Goal: Task Accomplishment & Management: Complete application form

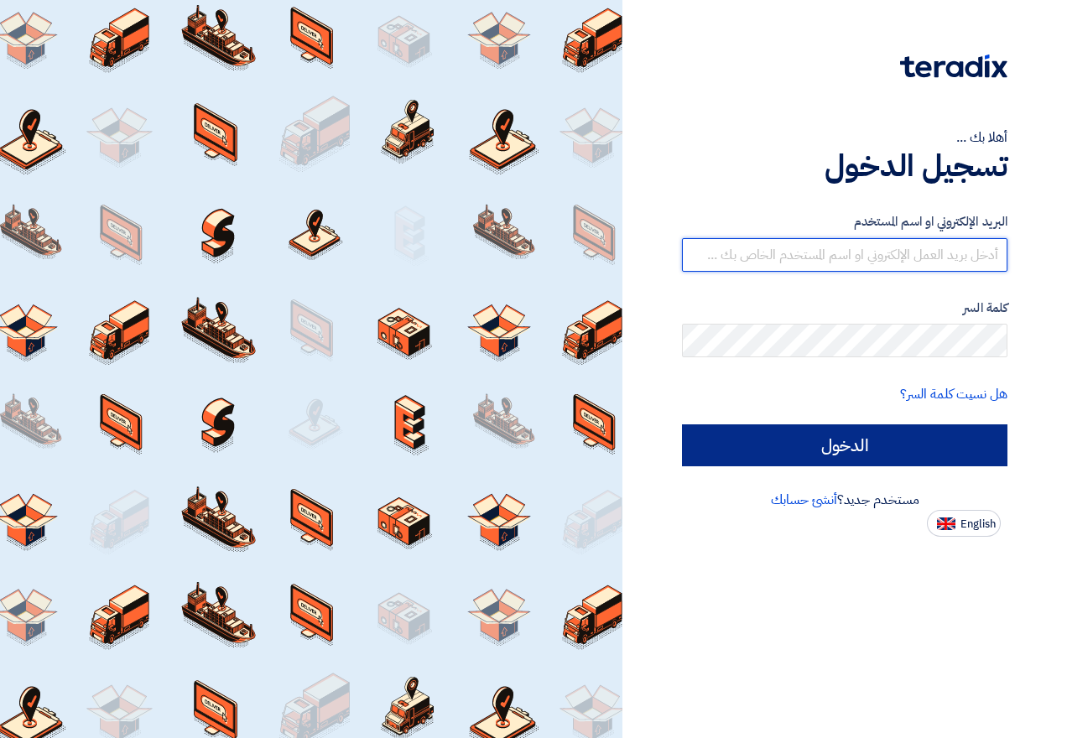
type input "[EMAIL_ADDRESS][DOMAIN_NAME]"
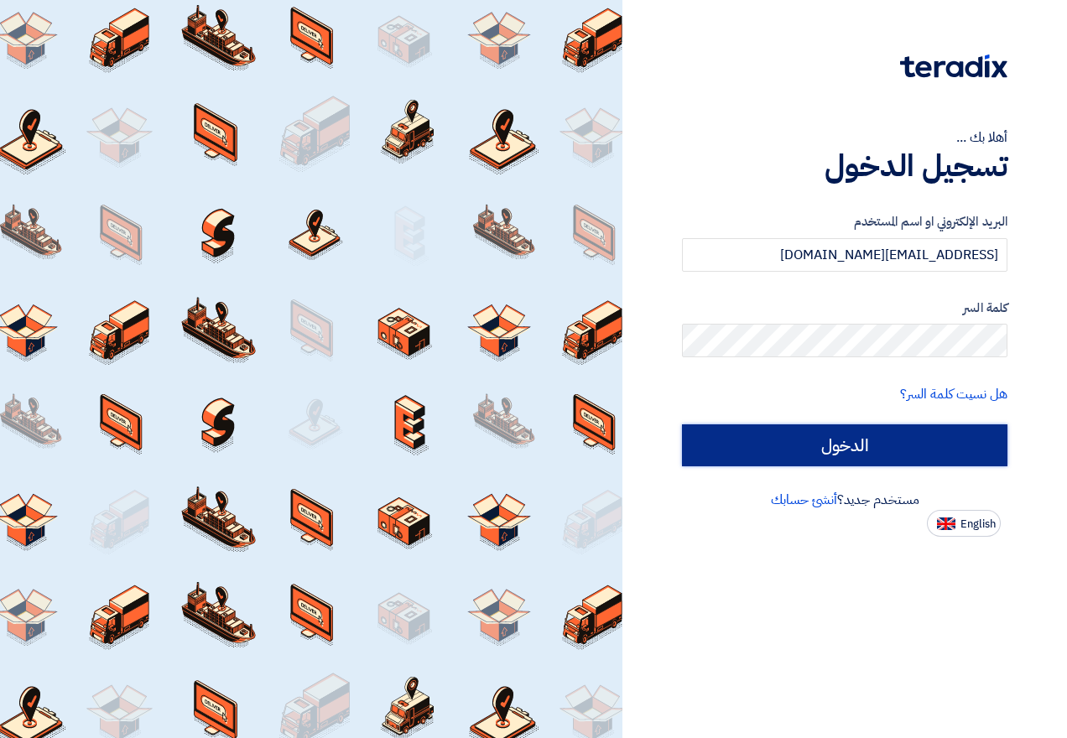
click at [875, 451] on input "الدخول" at bounding box center [845, 446] width 326 height 42
type input "Sign in"
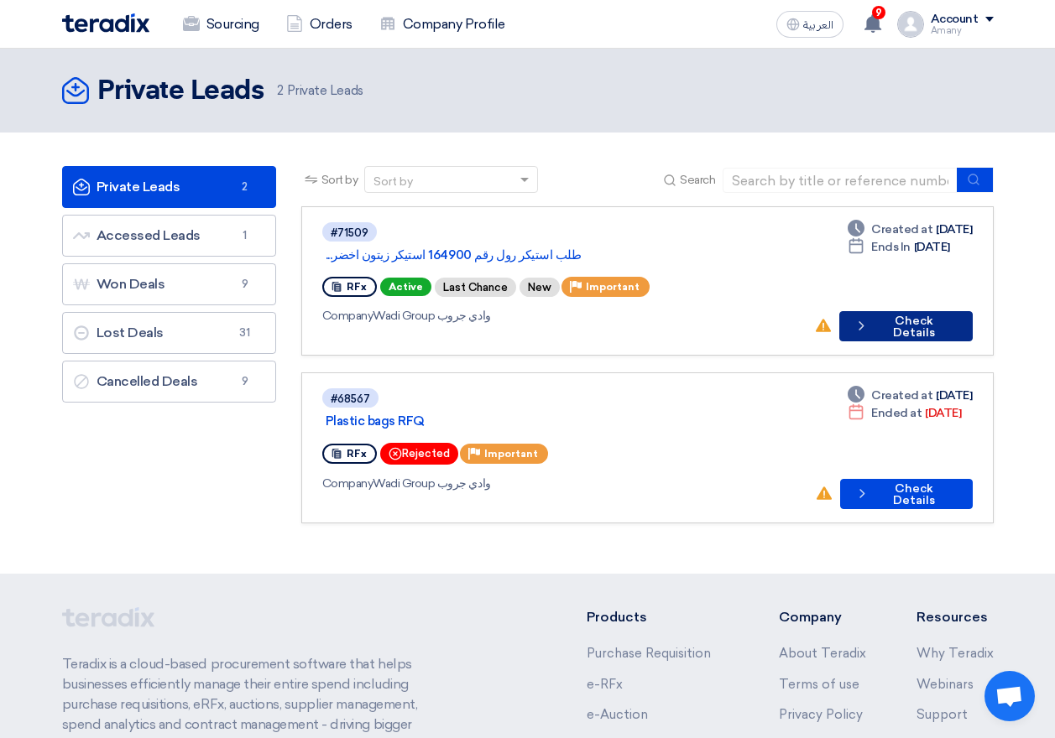
click at [910, 311] on button "Check details Check Details" at bounding box center [905, 326] width 133 height 30
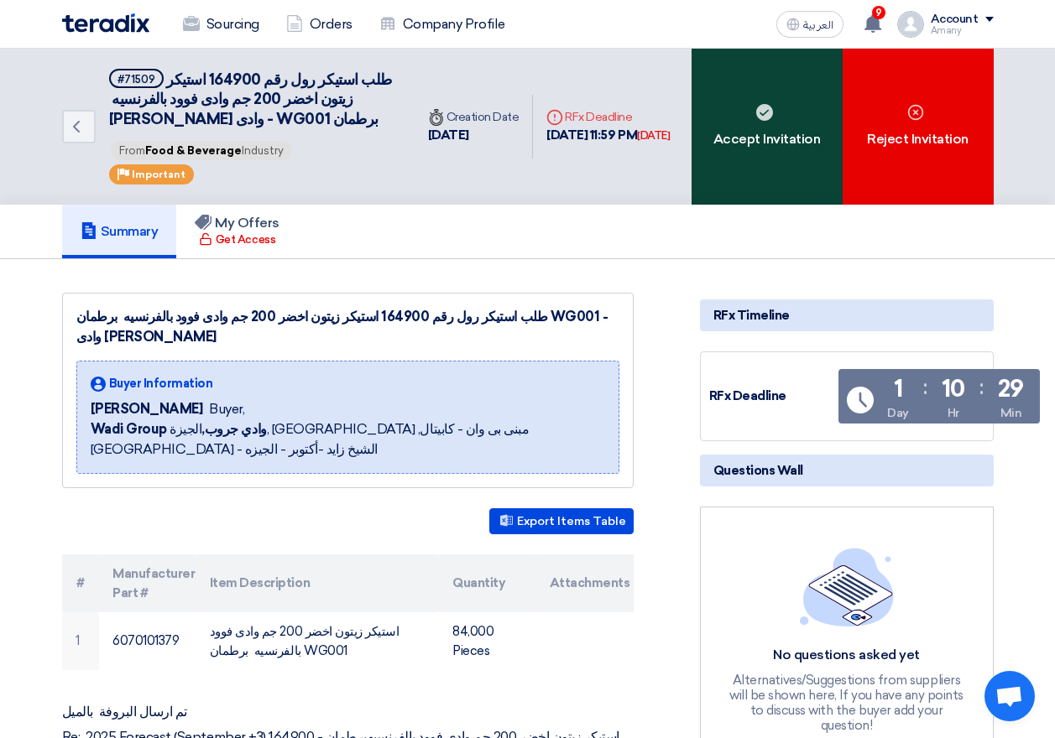
click at [804, 146] on div "Accept Invitation" at bounding box center [766, 127] width 151 height 156
